Goal: Information Seeking & Learning: Learn about a topic

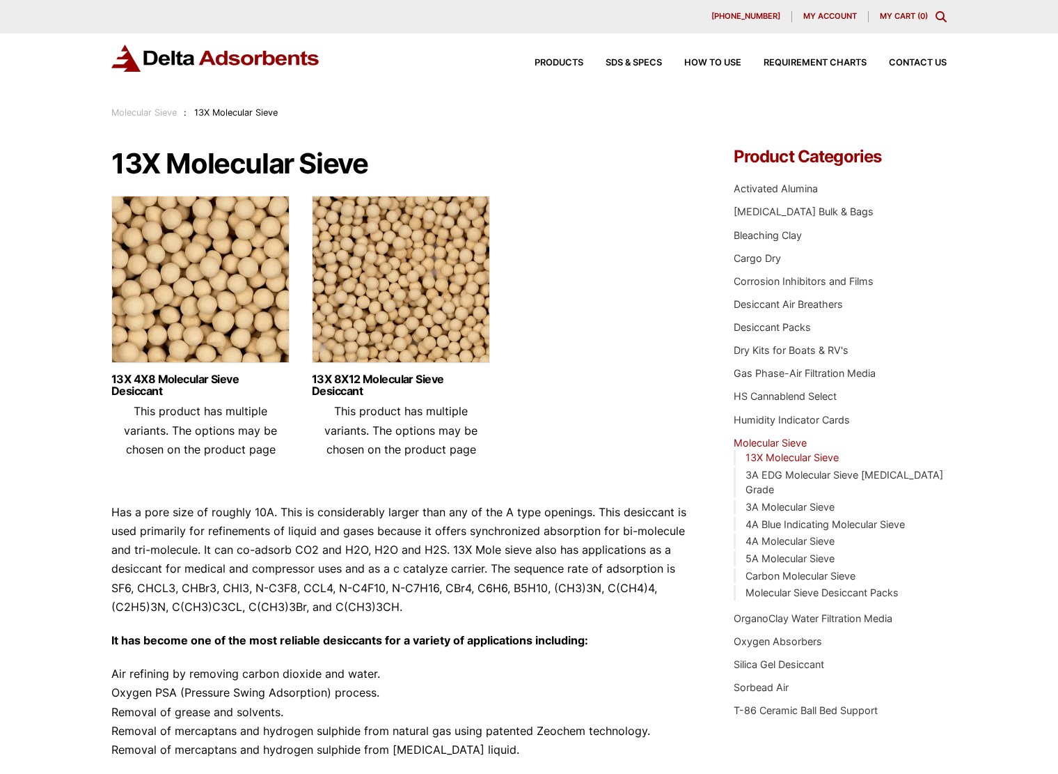
click at [418, 299] on img at bounding box center [401, 283] width 178 height 174
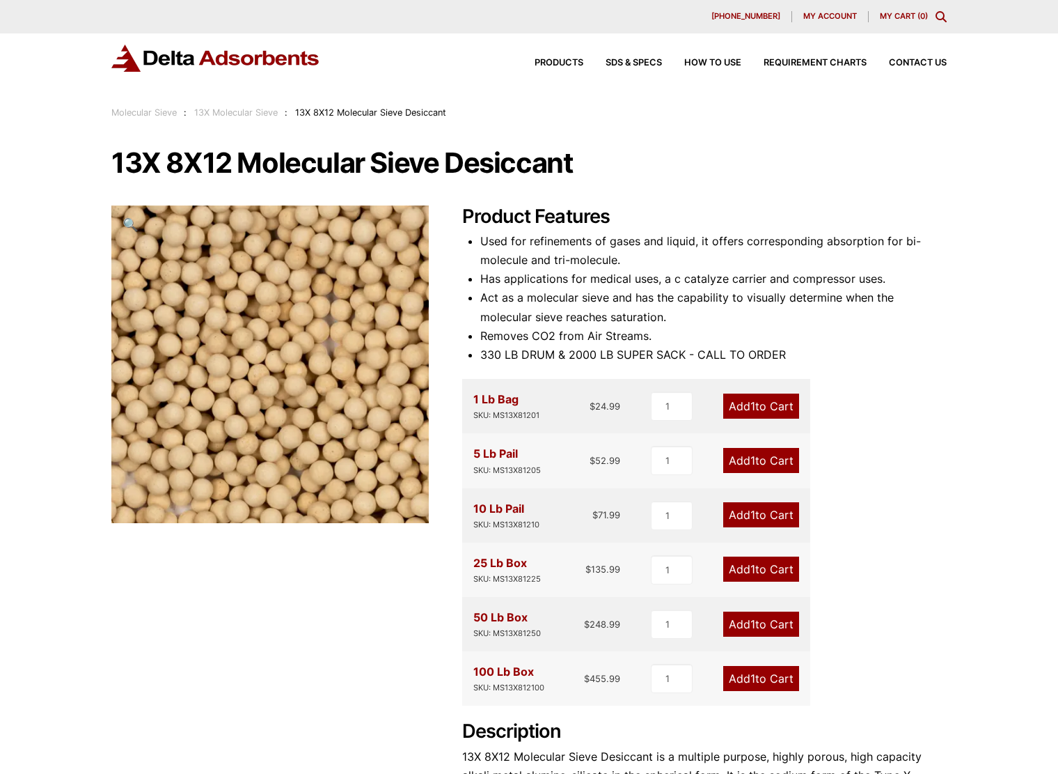
click at [126, 622] on div "13X 8X12 Molecular Sieve Desiccant 🔍 Product Features Used for refinements of g…" at bounding box center [528, 543] width 835 height 791
click at [660, 167] on h1 "13X 8X12 Molecular Sieve Desiccant" at bounding box center [528, 162] width 835 height 29
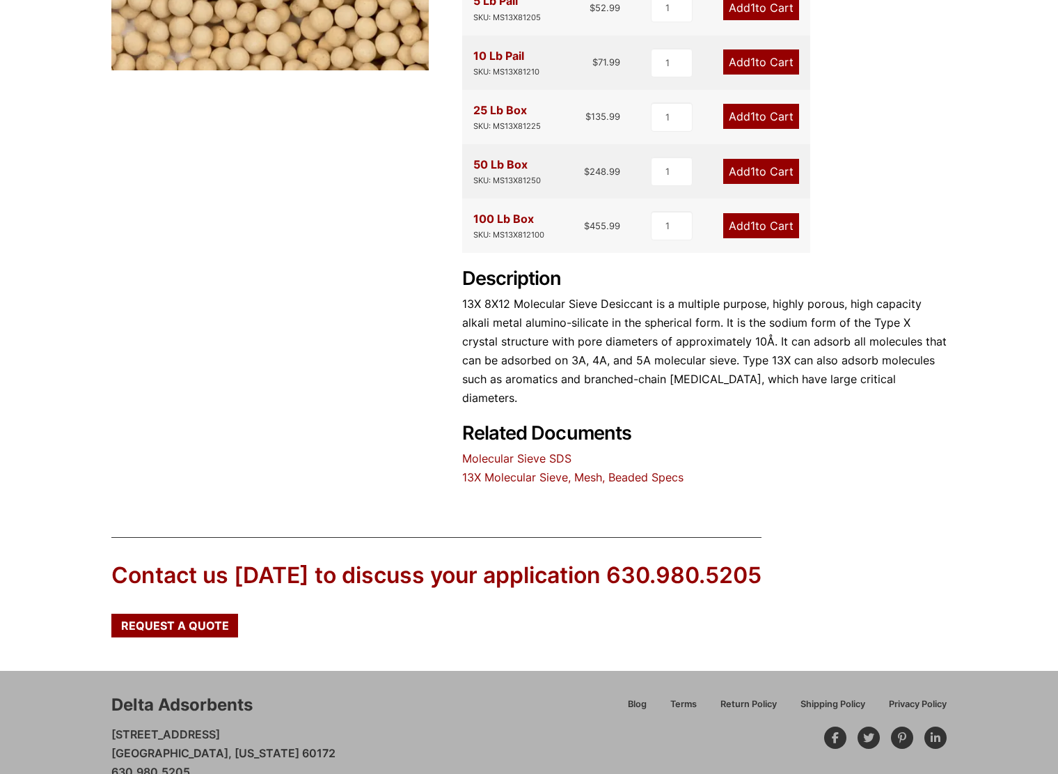
scroll to position [482, 0]
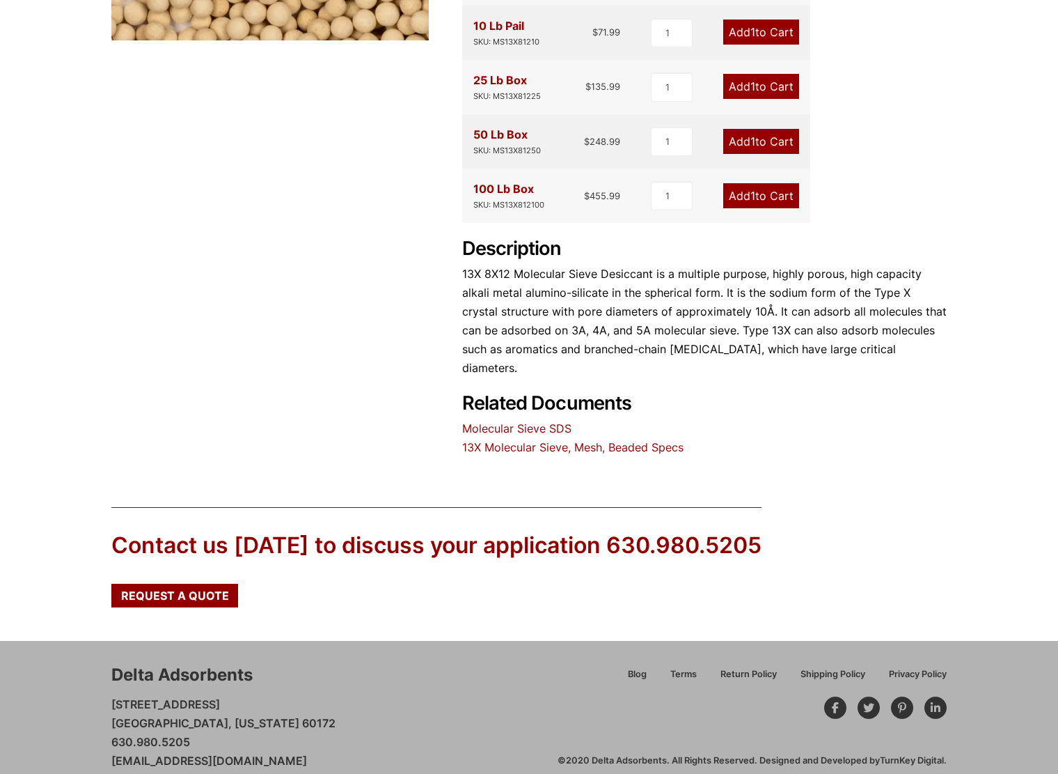
click at [631, 440] on link "13X Molecular Sieve, Mesh, Beaded Specs" at bounding box center [572, 447] width 221 height 14
